Goal: Task Accomplishment & Management: Complete application form

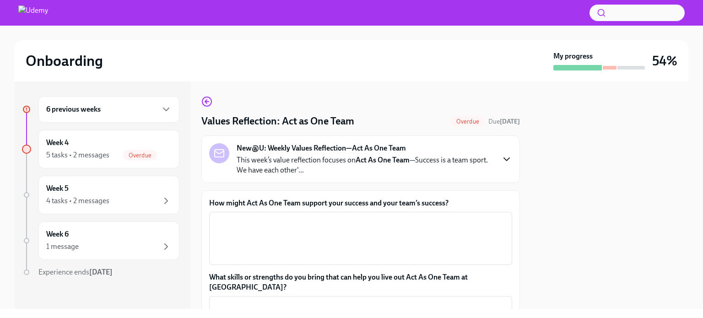
click at [502, 158] on icon "button" at bounding box center [506, 159] width 11 height 11
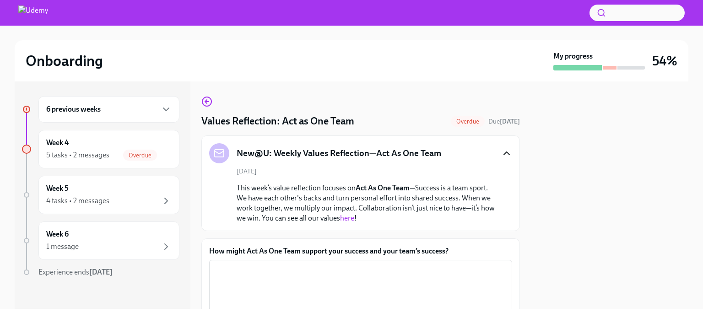
click at [354, 219] on link "here" at bounding box center [347, 218] width 14 height 9
click at [296, 272] on textarea "How might Act As One Team support your success and your team’s success?" at bounding box center [361, 286] width 292 height 44
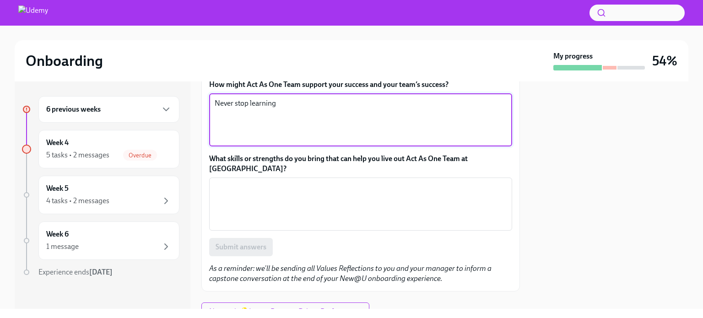
scroll to position [183, 0]
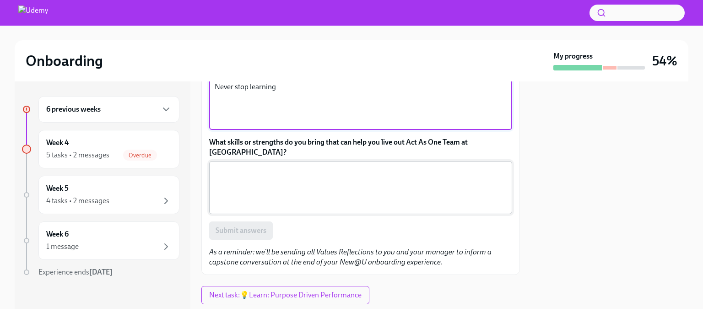
type textarea "Never stop learning"
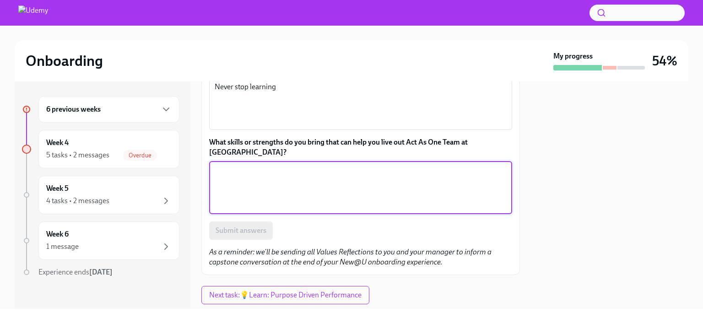
click at [316, 168] on textarea "What skills or strengths do you bring that can help you live out Act As One Tea…" at bounding box center [361, 188] width 292 height 44
click at [378, 186] on textarea "What skills or strengths do you bring that can help you live out Act As One Tea…" at bounding box center [361, 188] width 292 height 44
type textarea "2"
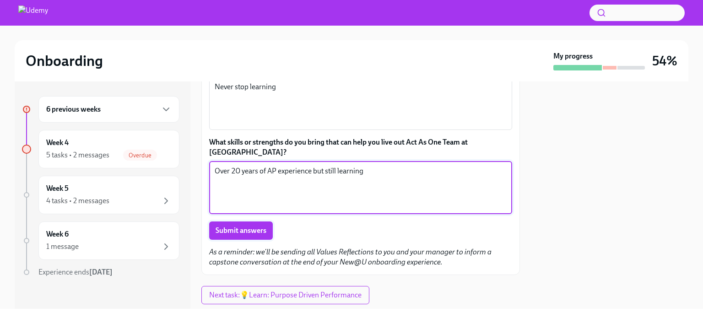
type textarea "Over 20 years of AP experience but still learning"
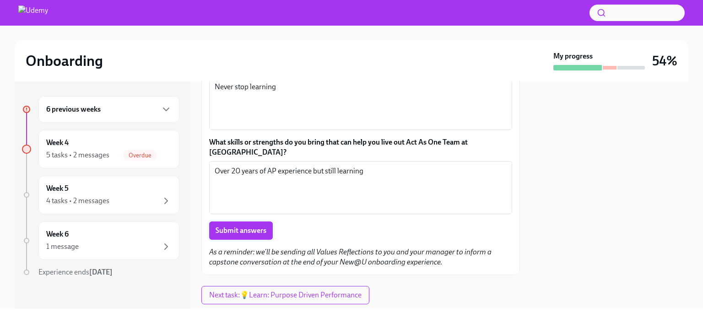
click at [251, 226] on span "Submit answers" at bounding box center [240, 230] width 51 height 9
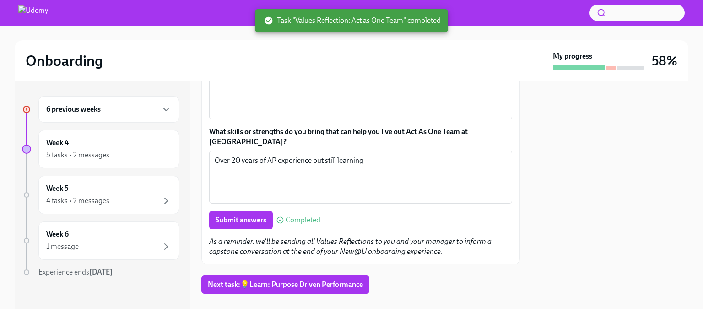
scroll to position [197, 0]
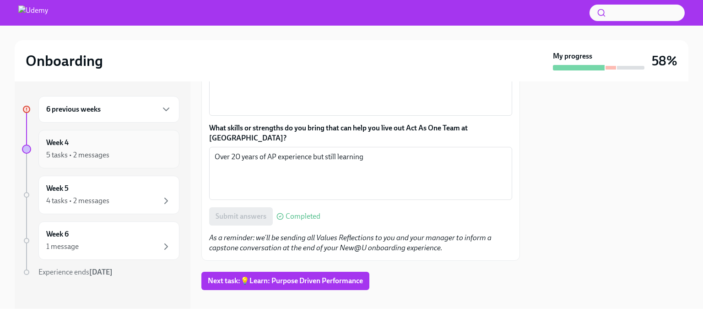
click at [84, 145] on div "Week 4 5 tasks • 2 messages" at bounding box center [108, 149] width 125 height 23
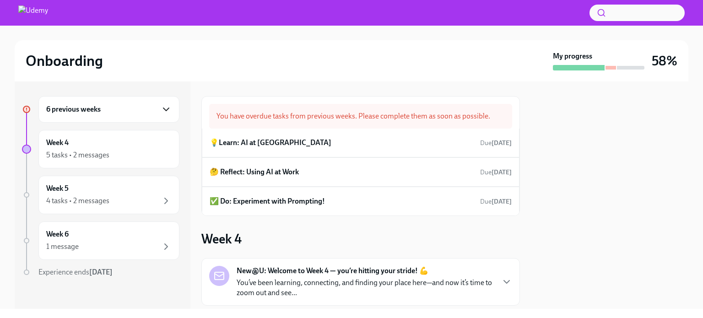
click at [163, 108] on icon "button" at bounding box center [165, 109] width 5 height 3
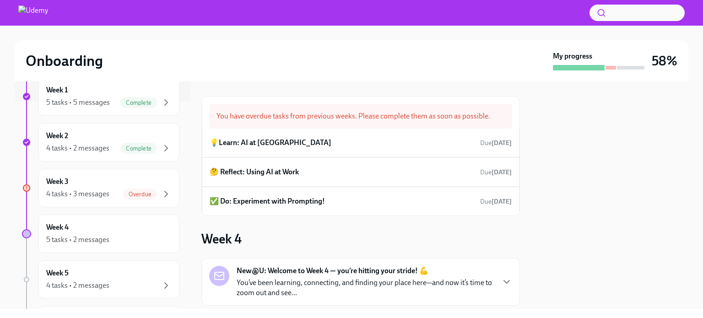
scroll to position [229, 0]
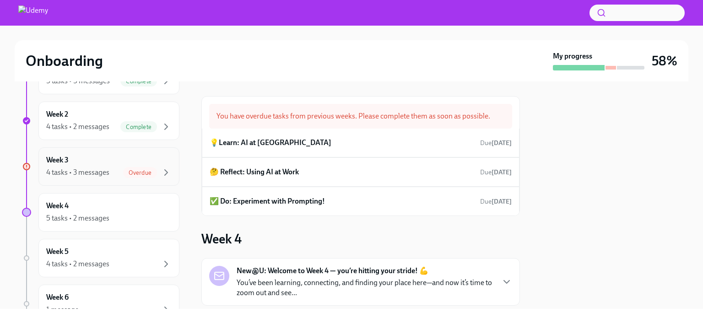
click at [140, 170] on span "Overdue" at bounding box center [140, 172] width 34 height 7
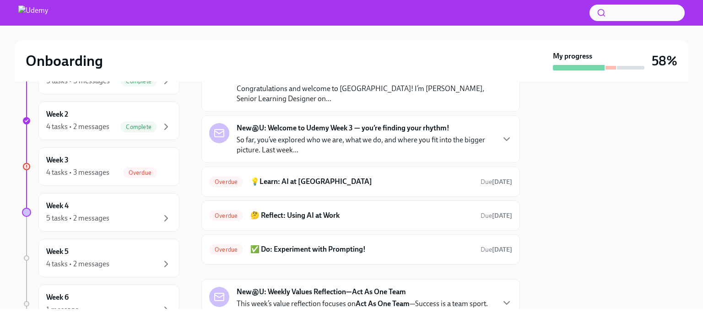
scroll to position [91, 0]
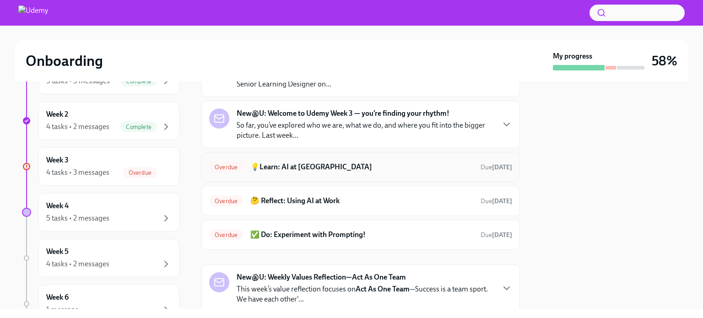
click at [377, 166] on h6 "💡Learn: AI at [GEOGRAPHIC_DATA]" at bounding box center [361, 167] width 223 height 10
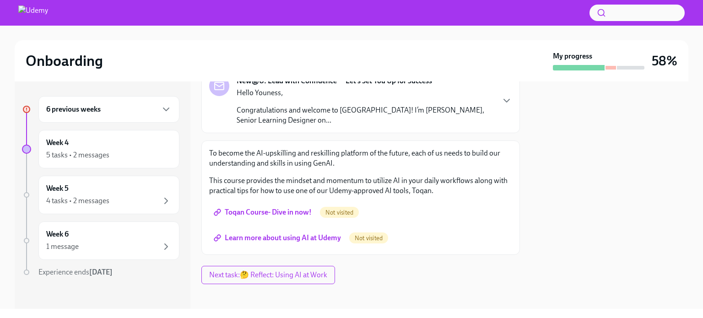
scroll to position [71, 0]
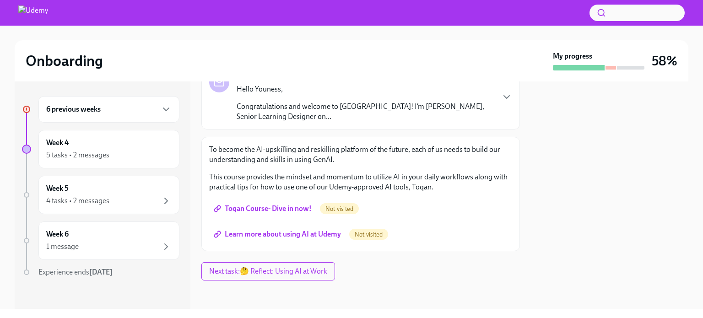
click at [339, 205] on span "Not visited" at bounding box center [339, 208] width 39 height 7
click at [295, 208] on span "Toqan Course- Dive in now!" at bounding box center [263, 208] width 96 height 9
click at [260, 232] on span "Learn more about using AI at Udemy" at bounding box center [277, 234] width 125 height 9
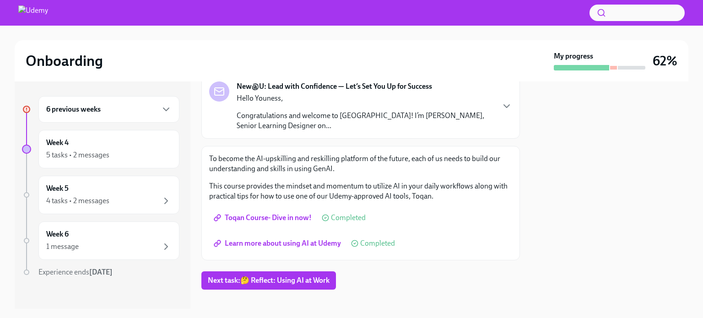
scroll to position [71, 0]
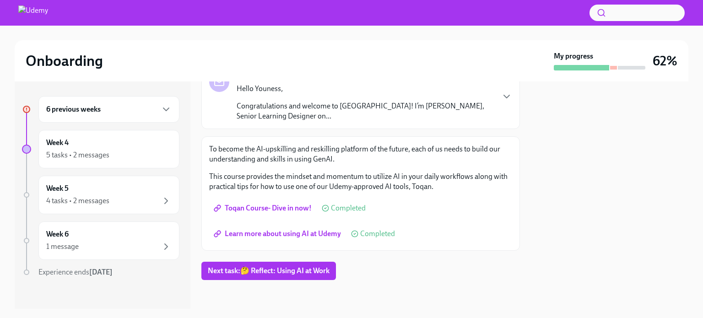
click at [166, 108] on div "6 previous weeks" at bounding box center [108, 109] width 141 height 27
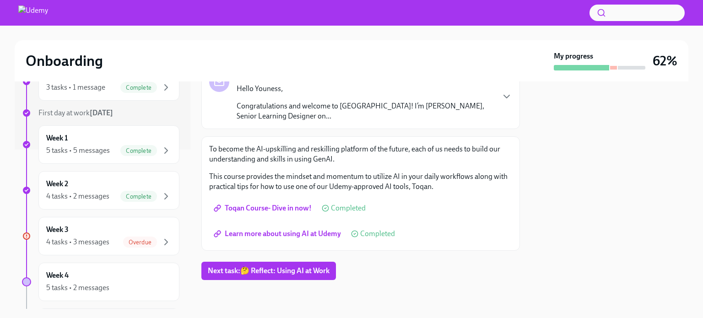
scroll to position [183, 0]
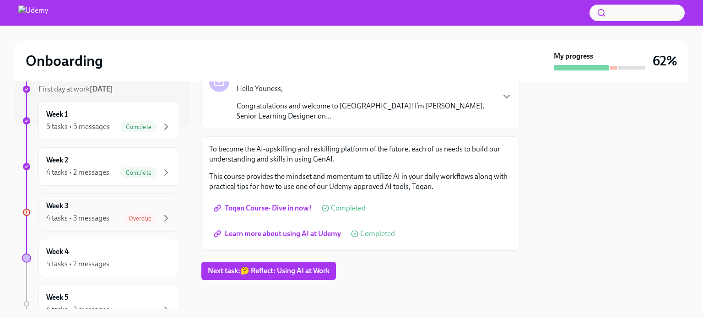
click at [97, 206] on div "Week 3 4 tasks • 3 messages Overdue" at bounding box center [108, 212] width 125 height 23
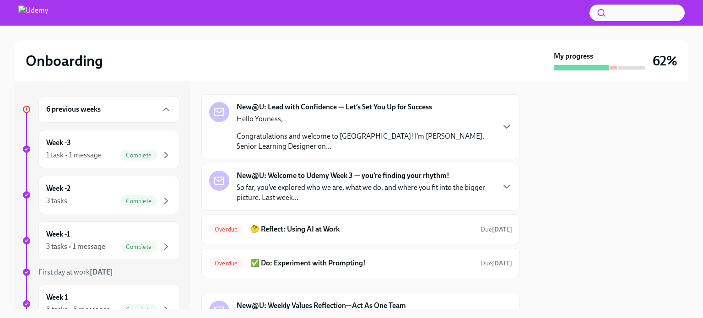
scroll to position [46, 0]
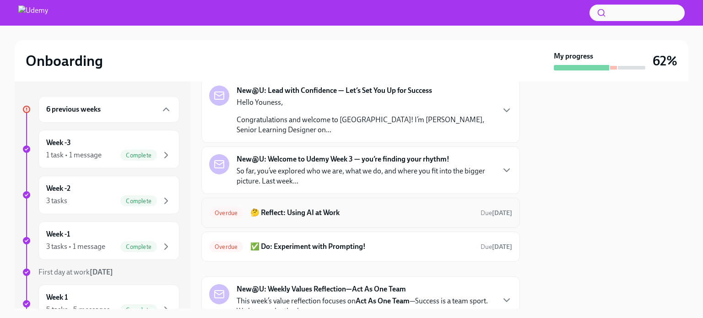
click at [395, 217] on div "Overdue 🤔 Reflect: Using AI at Work Due [DATE]" at bounding box center [360, 212] width 303 height 15
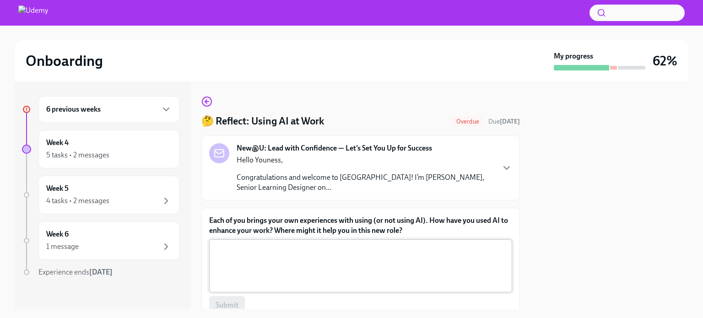
click at [231, 258] on textarea "Each of you brings your own experiences with using (or not using AI). How have …" at bounding box center [361, 266] width 292 height 44
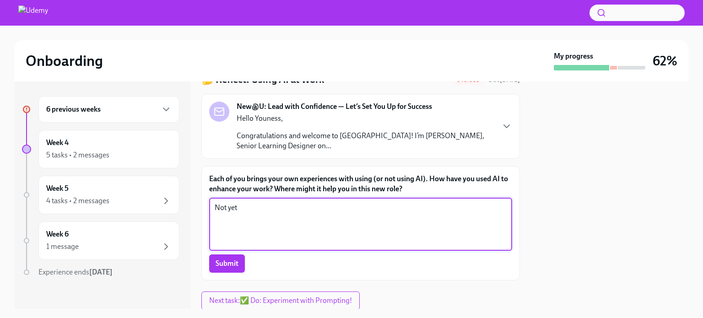
scroll to position [26, 0]
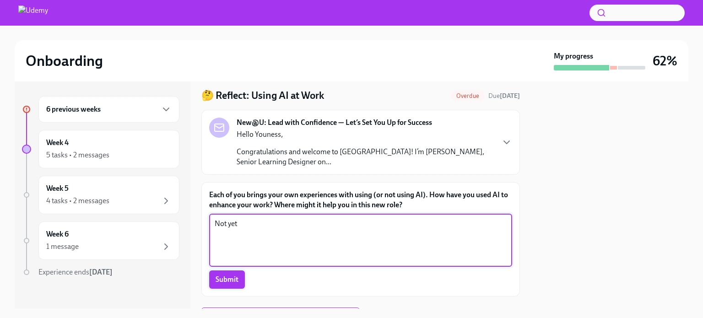
type textarea "Not yet"
click at [226, 276] on span "Submit" at bounding box center [226, 279] width 23 height 9
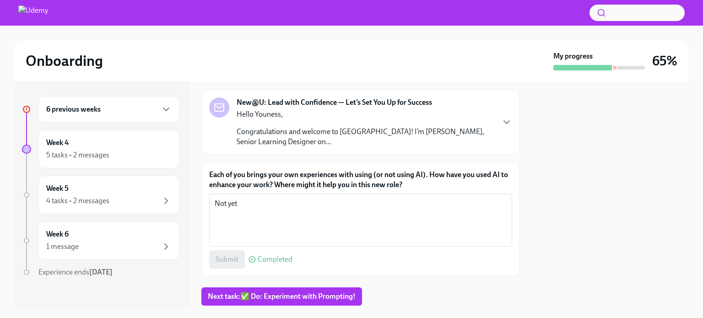
scroll to position [71, 0]
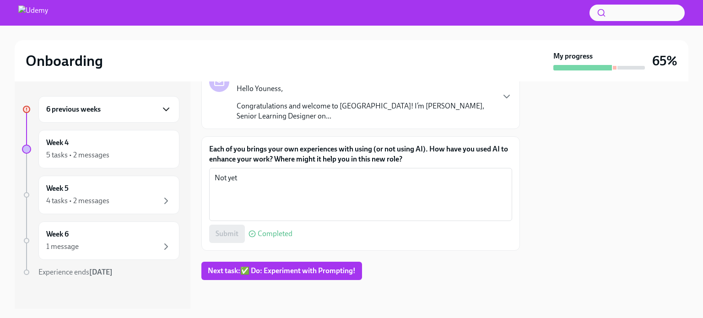
click at [161, 108] on icon "button" at bounding box center [166, 109] width 11 height 11
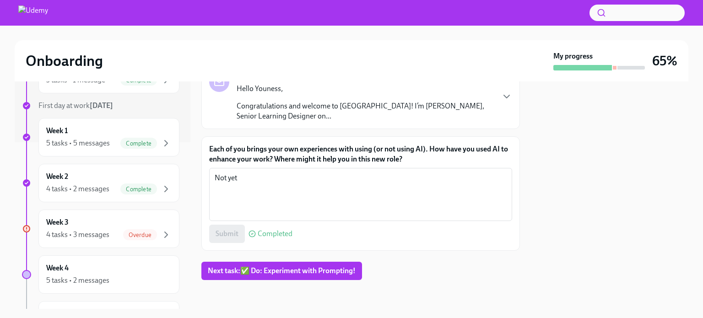
scroll to position [183, 0]
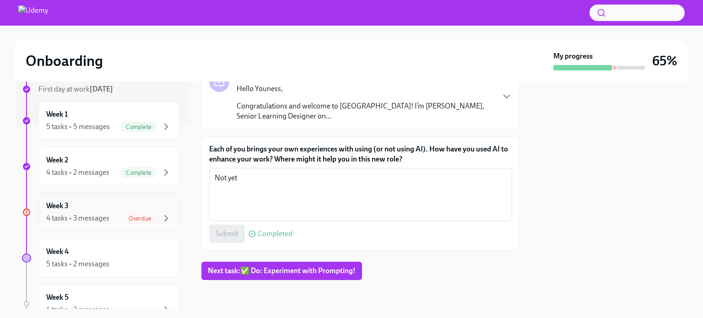
click at [120, 211] on div "Week 3 4 tasks • 3 messages Overdue" at bounding box center [108, 212] width 125 height 23
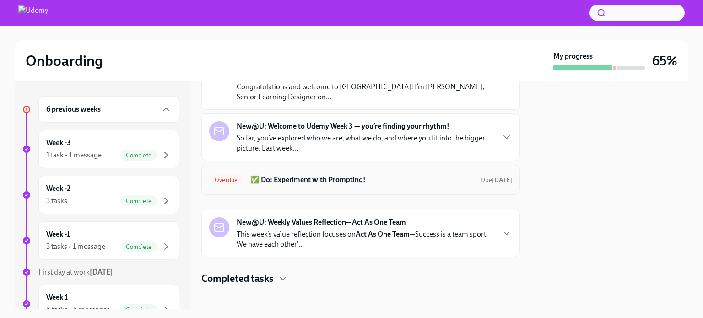
scroll to position [84, 0]
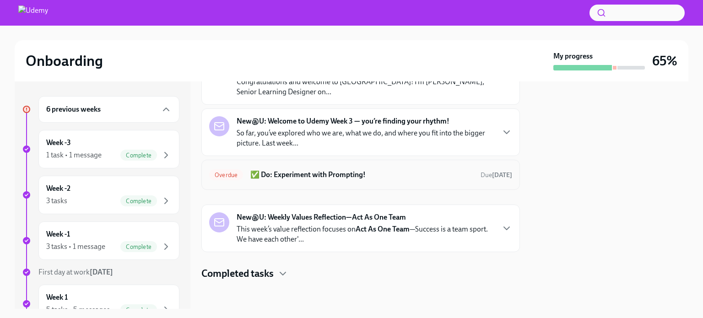
click at [379, 181] on div "Overdue ✅ Do: Experiment with Prompting! Due [DATE]" at bounding box center [360, 174] width 303 height 15
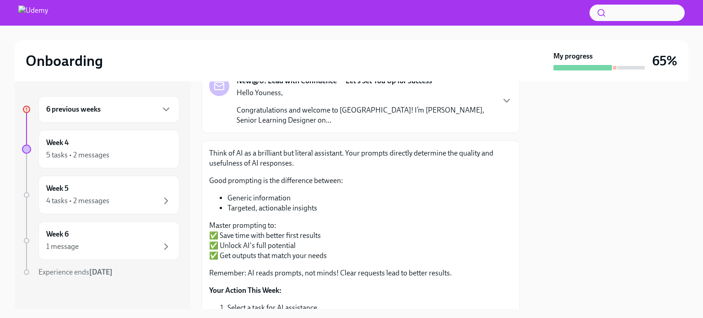
scroll to position [46, 0]
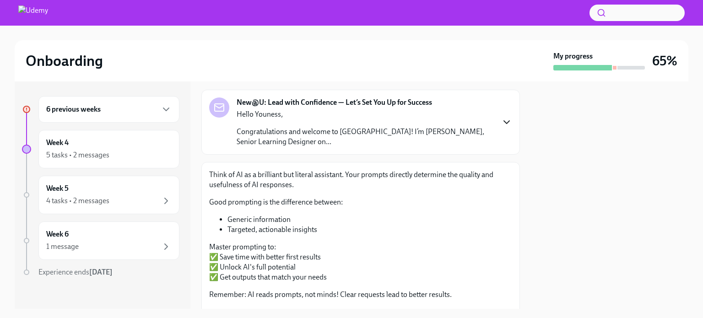
click at [501, 124] on icon "button" at bounding box center [506, 122] width 11 height 11
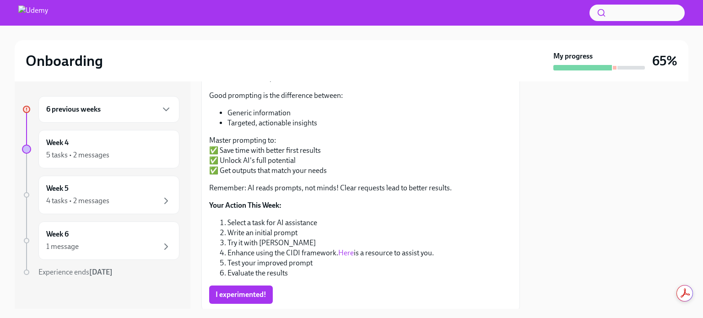
scroll to position [412, 0]
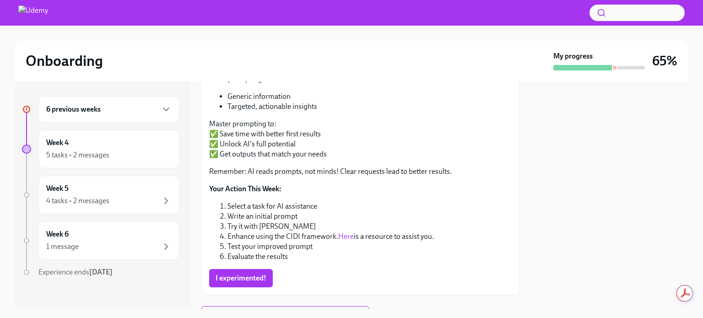
drag, startPoint x: 445, startPoint y: 170, endPoint x: 382, endPoint y: 170, distance: 62.7
click at [382, 112] on li "Targeted, actionable insights" at bounding box center [369, 107] width 285 height 10
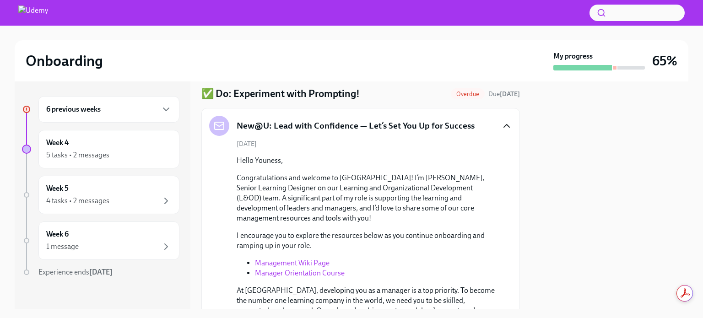
scroll to position [0, 0]
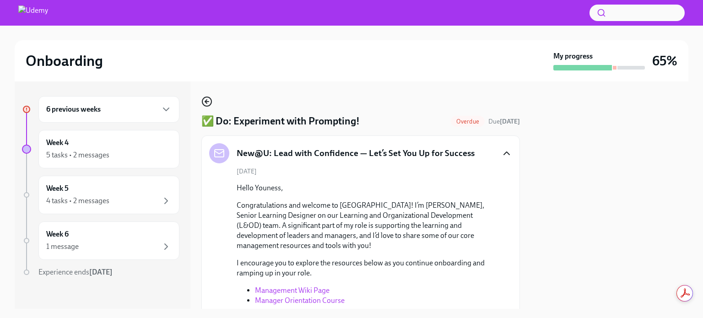
click at [207, 103] on icon "button" at bounding box center [206, 102] width 2 height 4
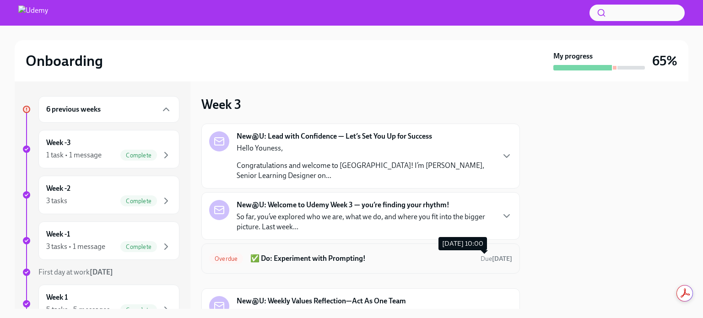
click at [480, 260] on span "Due [DATE]" at bounding box center [496, 259] width 32 height 8
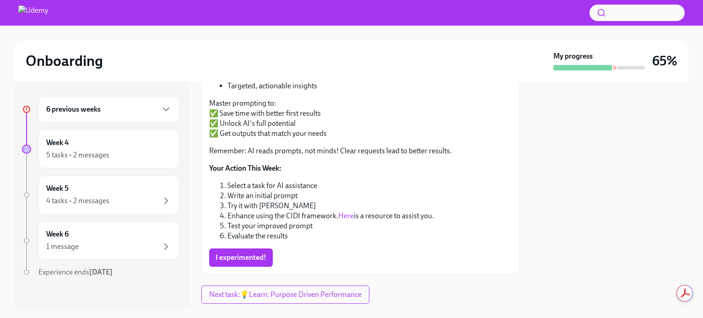
scroll to position [213, 0]
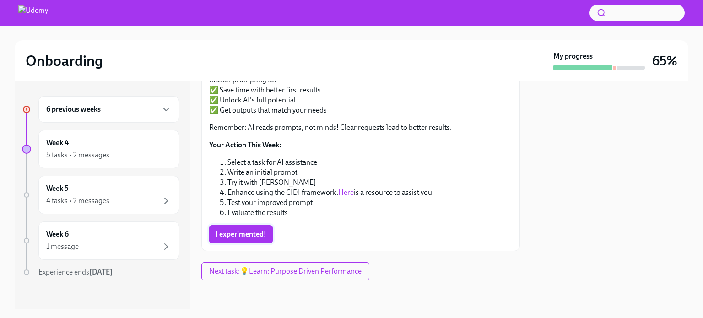
click at [238, 236] on span "I experimented!" at bounding box center [240, 234] width 51 height 9
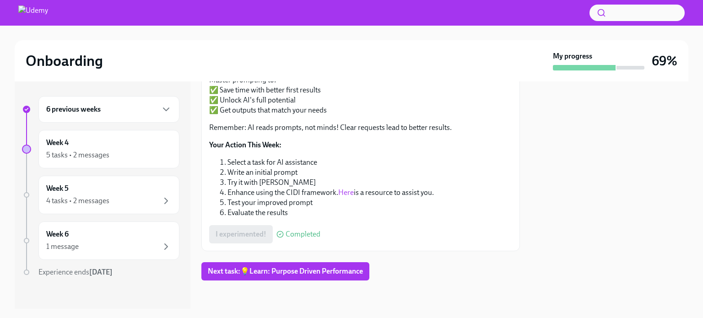
scroll to position [0, 0]
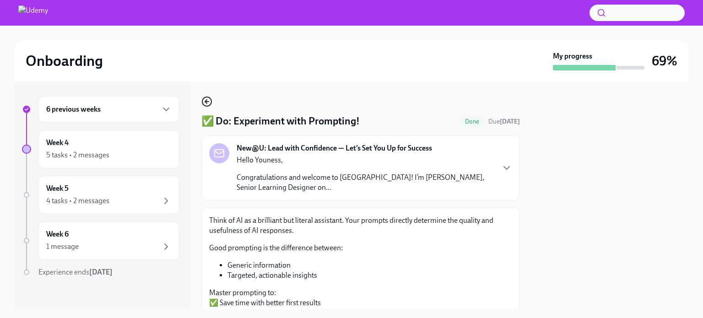
click at [208, 100] on icon "button" at bounding box center [206, 101] width 11 height 11
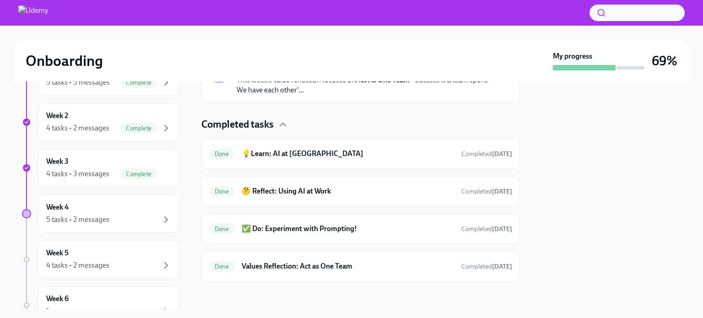
scroll to position [274, 0]
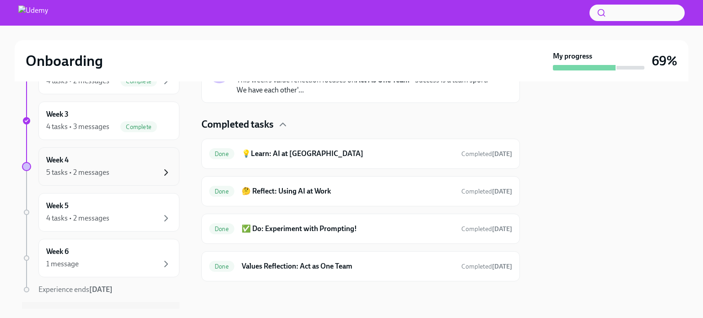
click at [161, 167] on icon "button" at bounding box center [166, 172] width 11 height 11
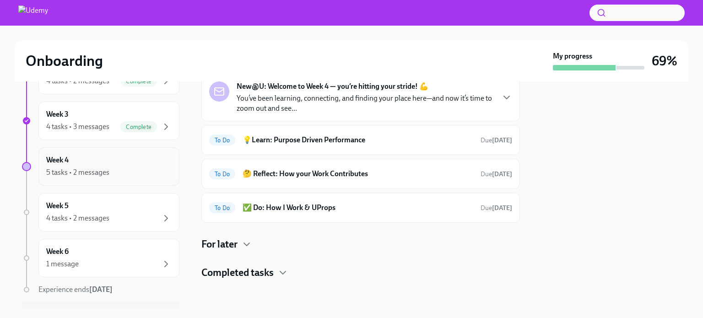
scroll to position [49, 0]
click at [237, 241] on h4 "For later" at bounding box center [219, 245] width 36 height 14
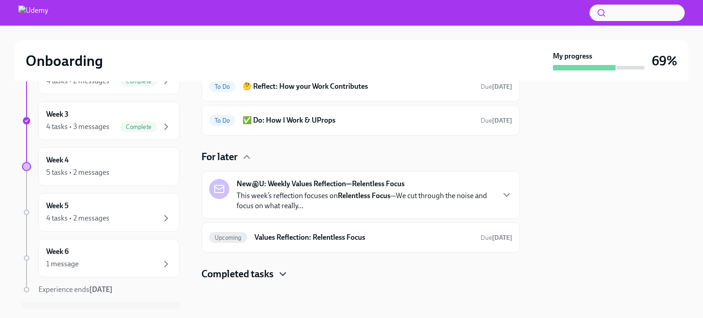
click at [280, 274] on icon "button" at bounding box center [282, 274] width 11 height 11
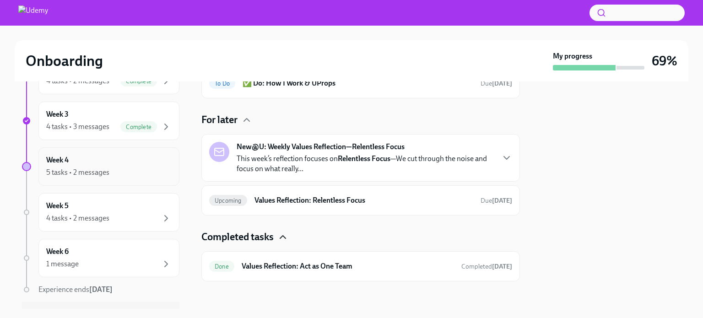
click at [142, 164] on div "Week 4 5 tasks • 2 messages" at bounding box center [108, 166] width 125 height 23
click at [79, 161] on div "Week 4 5 tasks • 2 messages" at bounding box center [108, 166] width 125 height 23
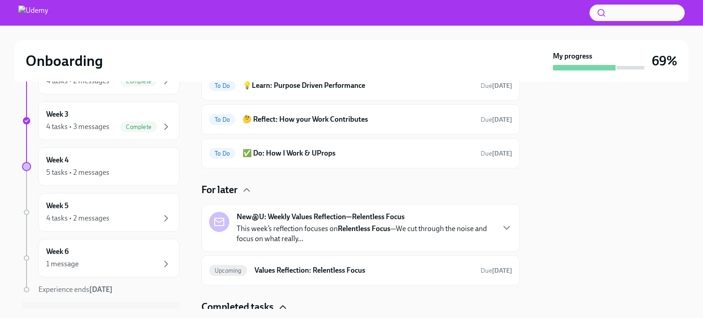
scroll to position [0, 0]
